Goal: Check status: Check status

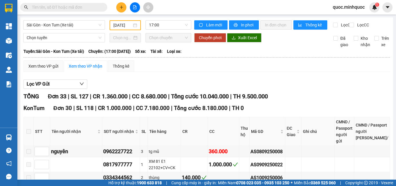
click at [119, 24] on input "[DATE]" at bounding box center [122, 25] width 19 height 6
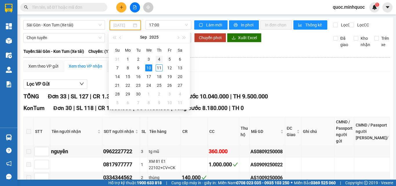
click at [160, 56] on div "4" at bounding box center [159, 59] width 7 height 7
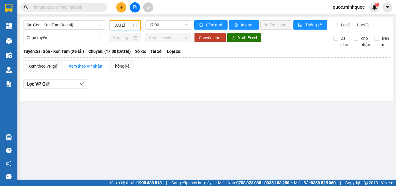
click at [124, 25] on input "[DATE]" at bounding box center [122, 25] width 19 height 6
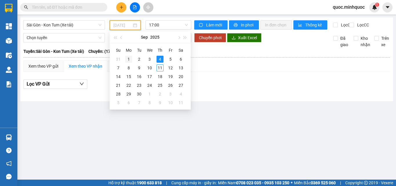
click at [127, 59] on div "1" at bounding box center [128, 59] width 7 height 7
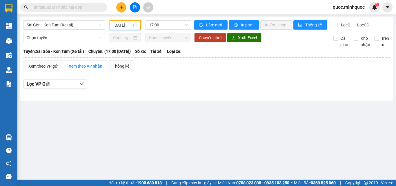
click at [129, 24] on input "[DATE]" at bounding box center [122, 25] width 19 height 6
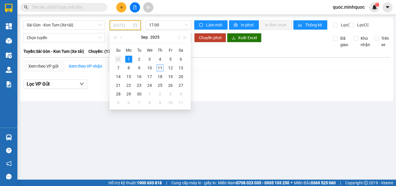
click at [118, 61] on div "31" at bounding box center [118, 59] width 7 height 7
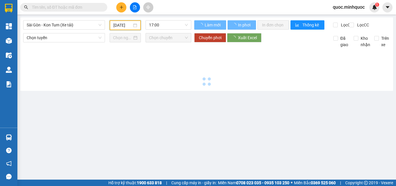
type input "[DATE]"
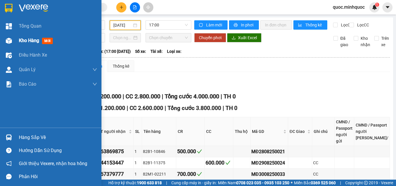
click at [29, 41] on span "Kho hàng" at bounding box center [29, 41] width 20 height 6
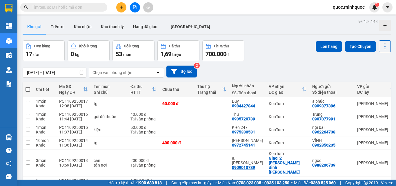
scroll to position [87, 0]
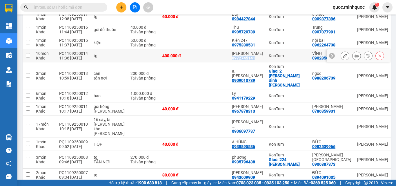
drag, startPoint x: 219, startPoint y: 58, endPoint x: 241, endPoint y: 58, distance: 22.3
click at [241, 58] on td "[PERSON_NAME] 0972745141" at bounding box center [247, 55] width 37 height 13
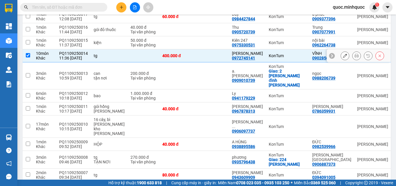
drag, startPoint x: 242, startPoint y: 59, endPoint x: 293, endPoint y: 59, distance: 51.1
click at [310, 59] on td "[PERSON_NAME] 0902856235" at bounding box center [332, 55] width 45 height 13
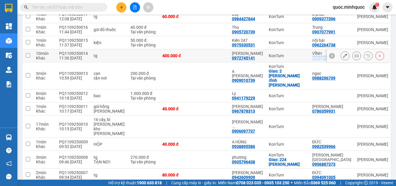
drag, startPoint x: 295, startPoint y: 57, endPoint x: 315, endPoint y: 61, distance: 20.1
click at [315, 61] on td "[PERSON_NAME] 0902856235" at bounding box center [332, 55] width 45 height 13
checkbox input "true"
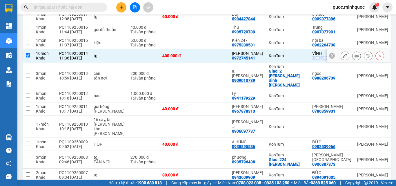
copy div "0902856235"
click at [94, 9] on input "text" at bounding box center [66, 7] width 68 height 6
paste input "0902856235"
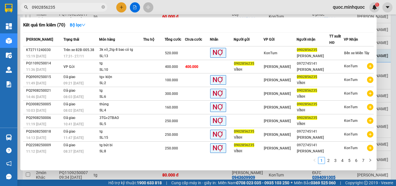
scroll to position [29, 0]
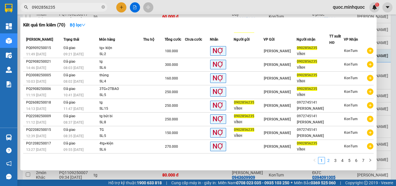
type input "0902856235"
click at [327, 160] on link "2" at bounding box center [329, 160] width 6 height 6
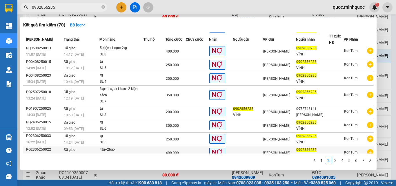
scroll to position [35, 0]
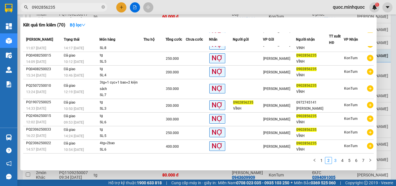
click at [336, 162] on link "3" at bounding box center [335, 160] width 6 height 6
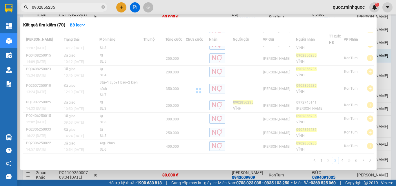
scroll to position [29, 0]
